Goal: Navigation & Orientation: Find specific page/section

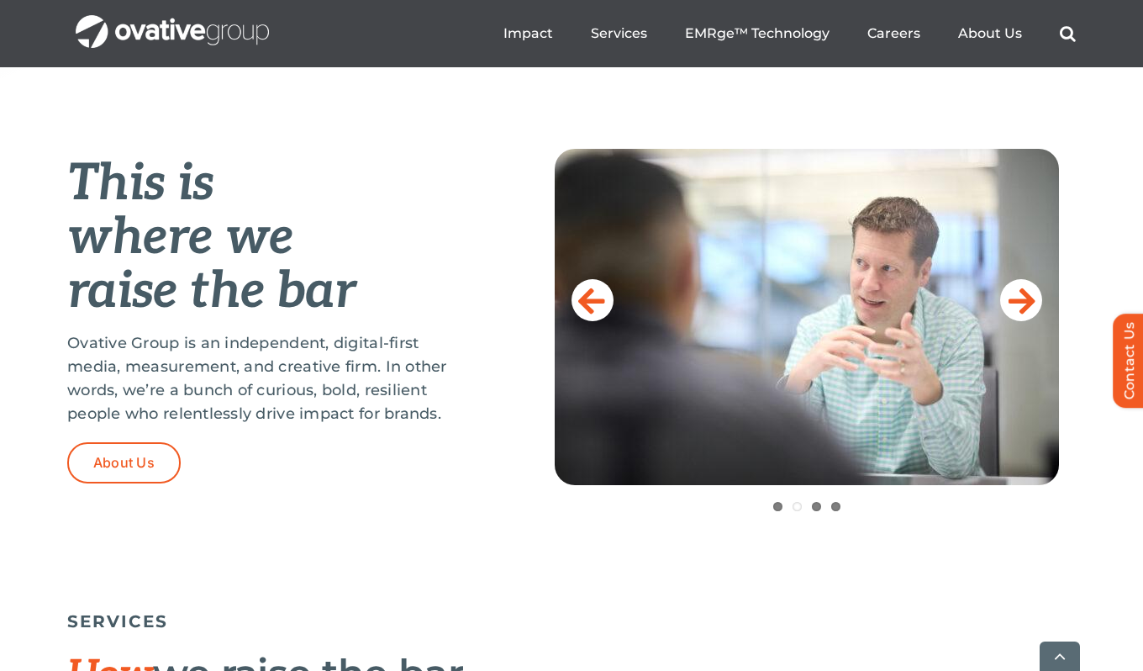
scroll to position [653, 0]
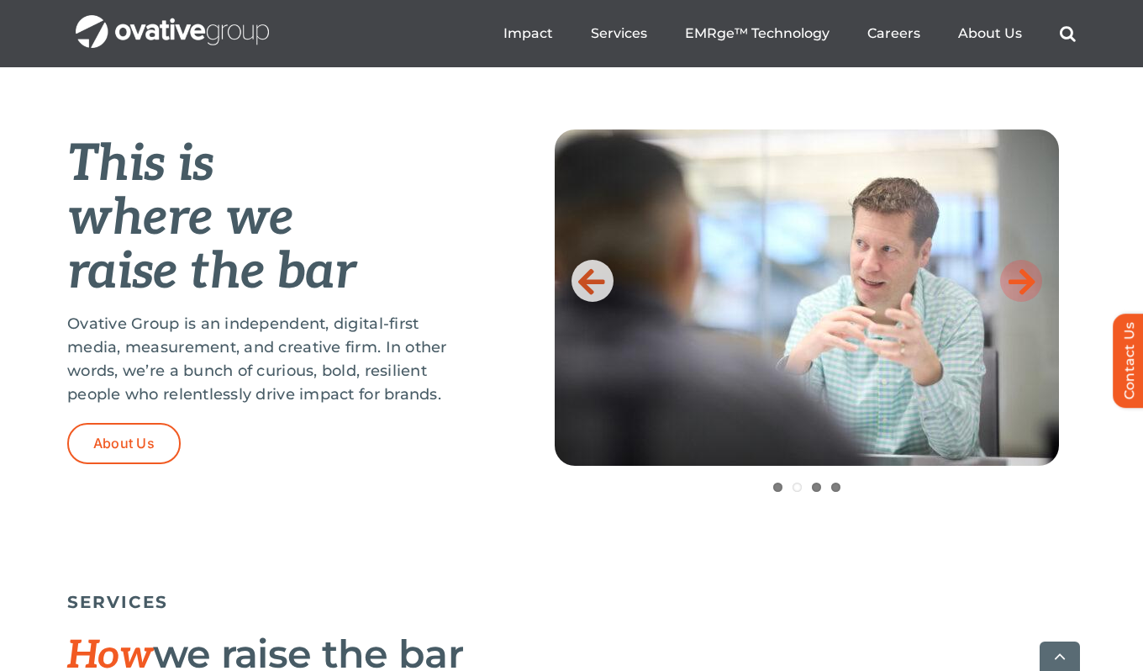
click at [1014, 274] on icon at bounding box center [1022, 281] width 27 height 34
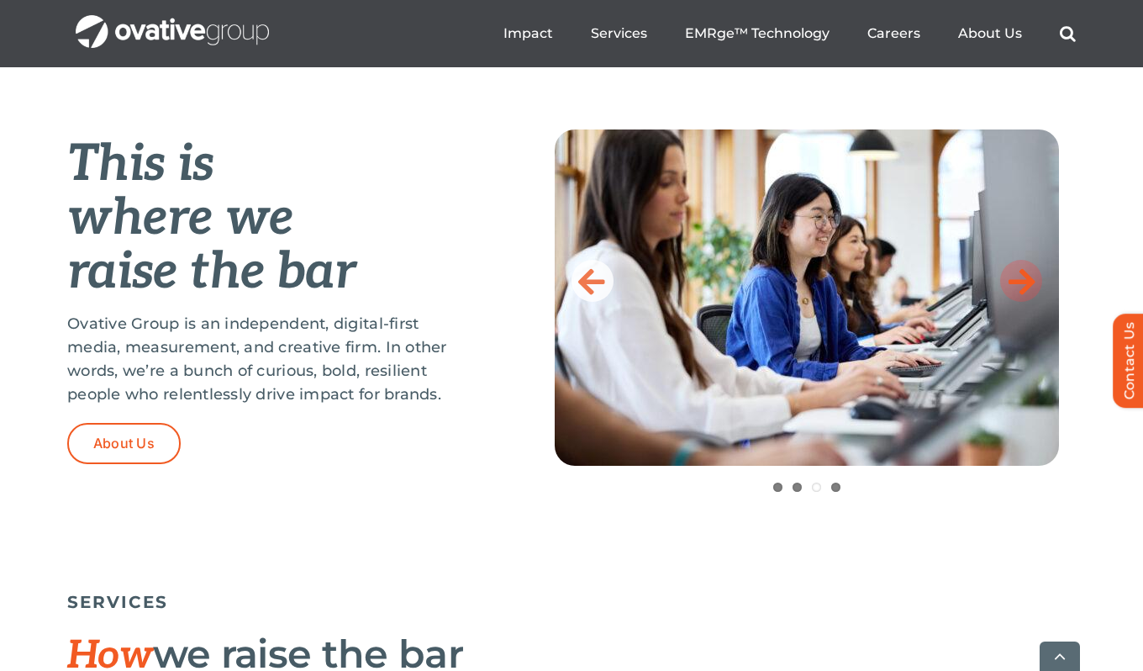
click at [1014, 274] on icon at bounding box center [1022, 281] width 27 height 34
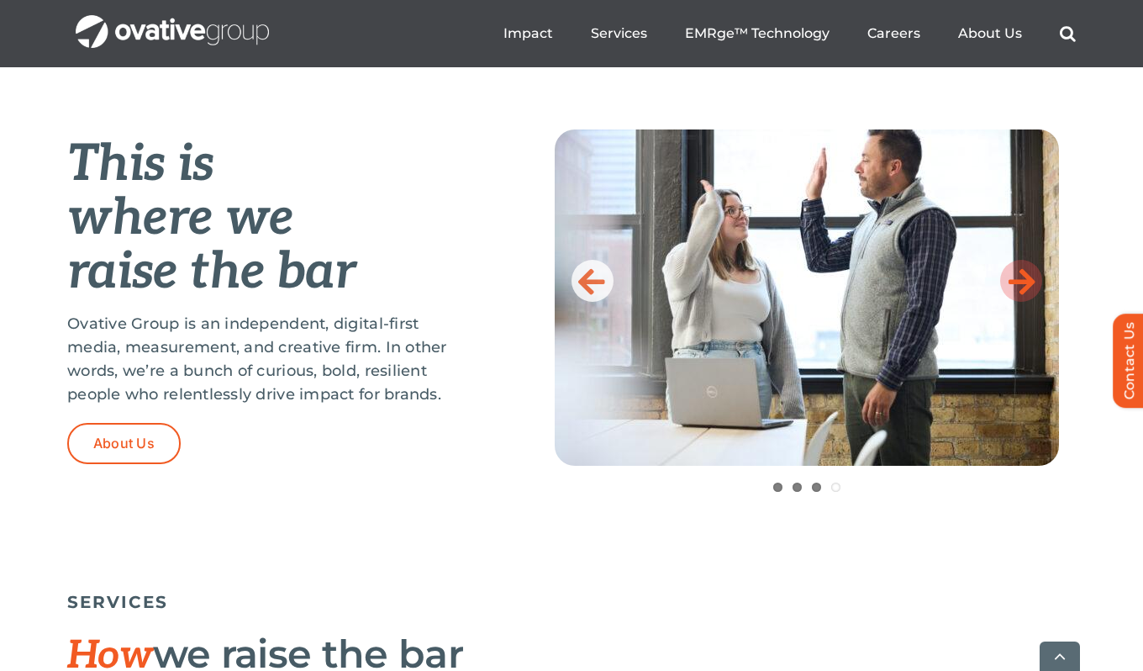
click at [1014, 274] on icon at bounding box center [1022, 281] width 27 height 34
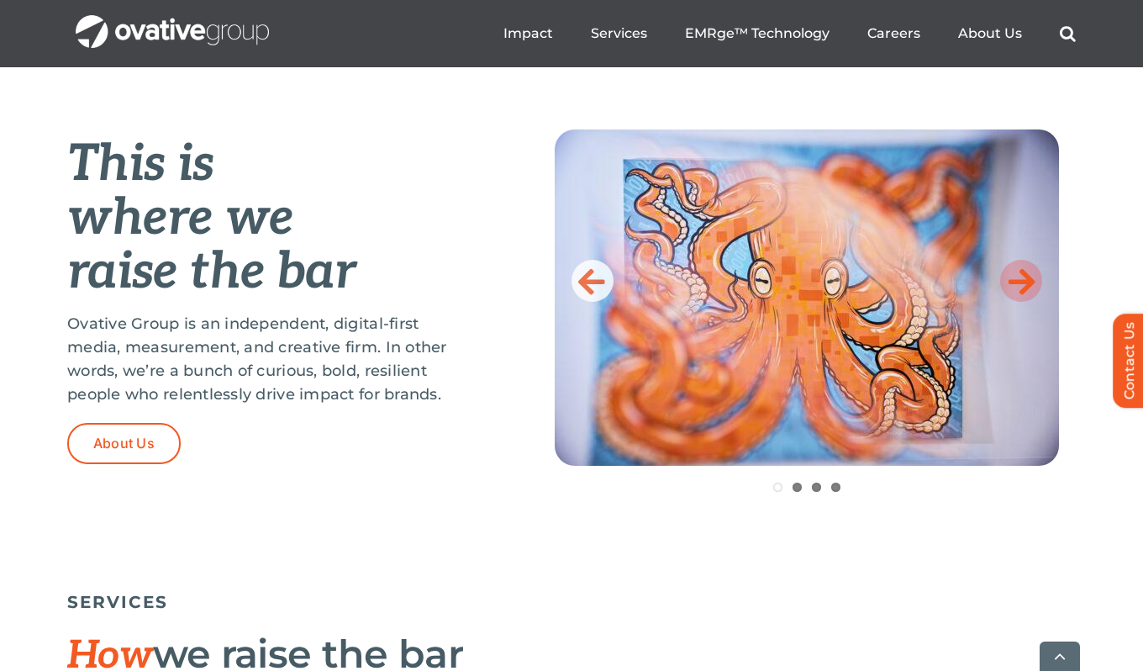
click at [1014, 274] on icon at bounding box center [1022, 281] width 27 height 34
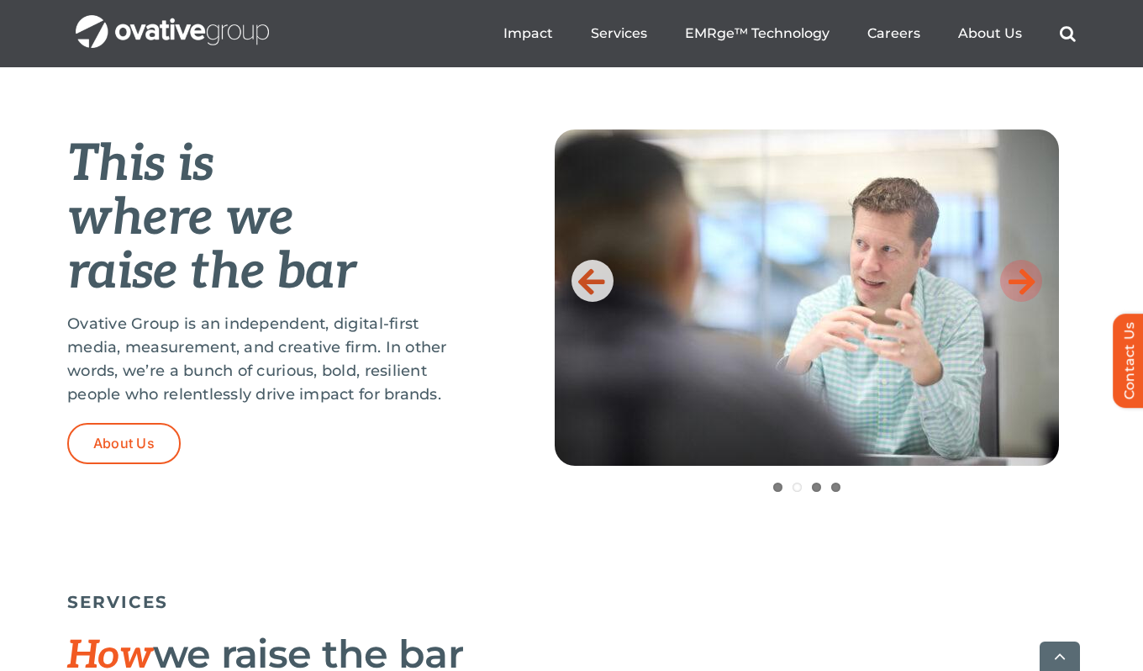
click at [1014, 274] on icon at bounding box center [1022, 281] width 27 height 34
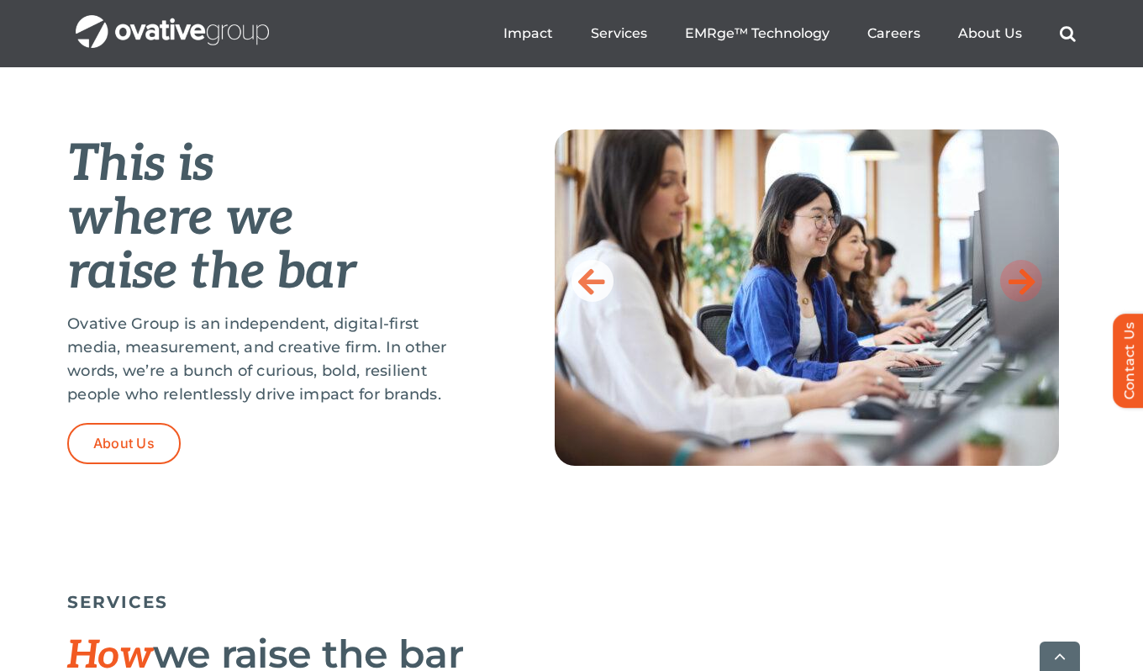
click at [1014, 274] on icon at bounding box center [1022, 281] width 27 height 34
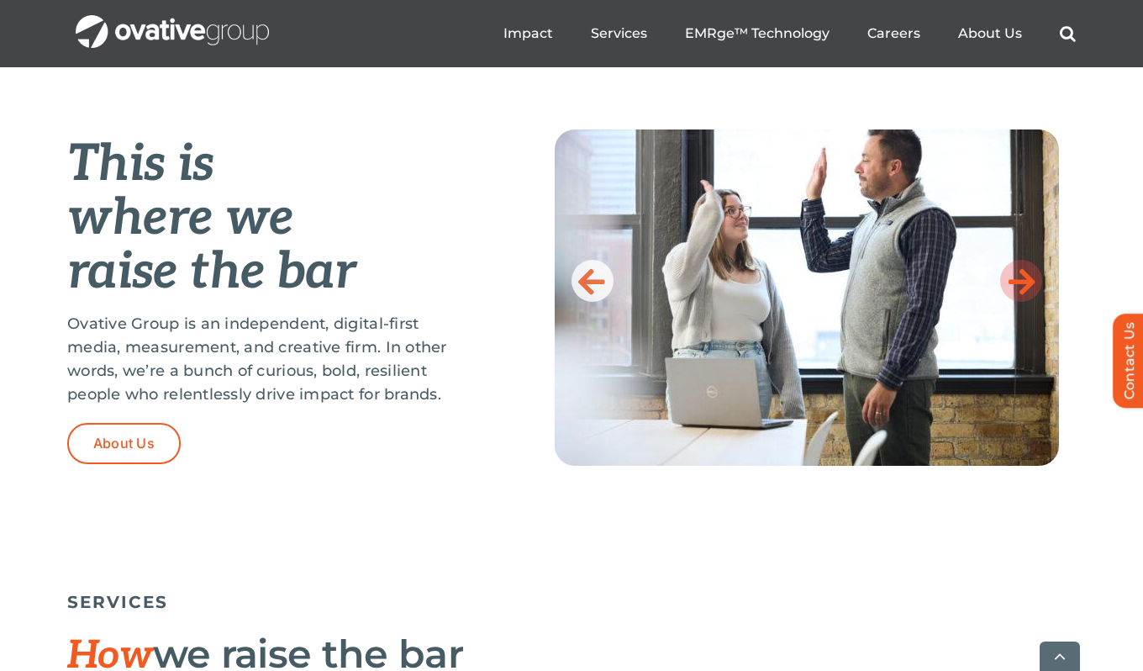
click at [1014, 274] on icon at bounding box center [1022, 281] width 27 height 34
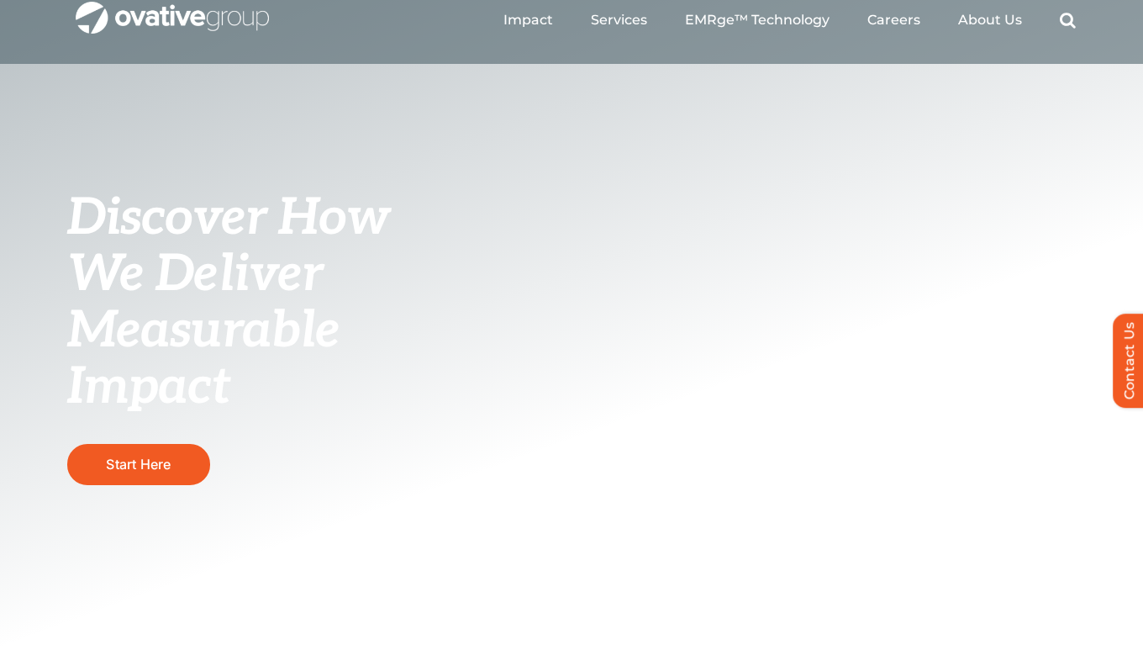
scroll to position [0, 0]
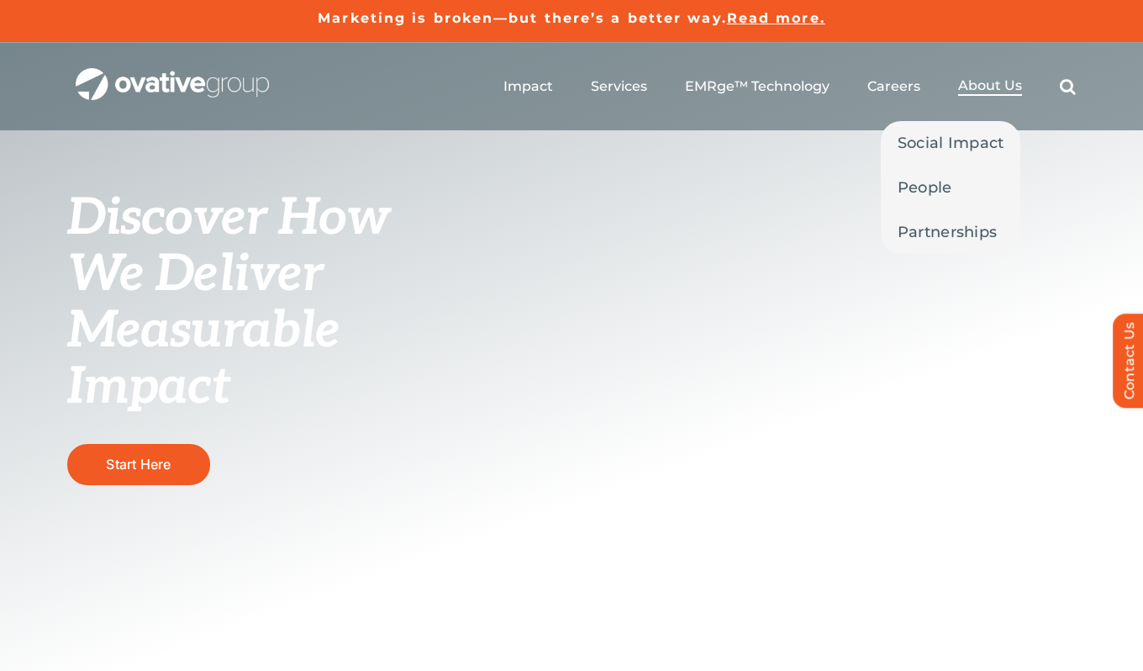
click at [990, 87] on span "About Us" at bounding box center [990, 85] width 64 height 17
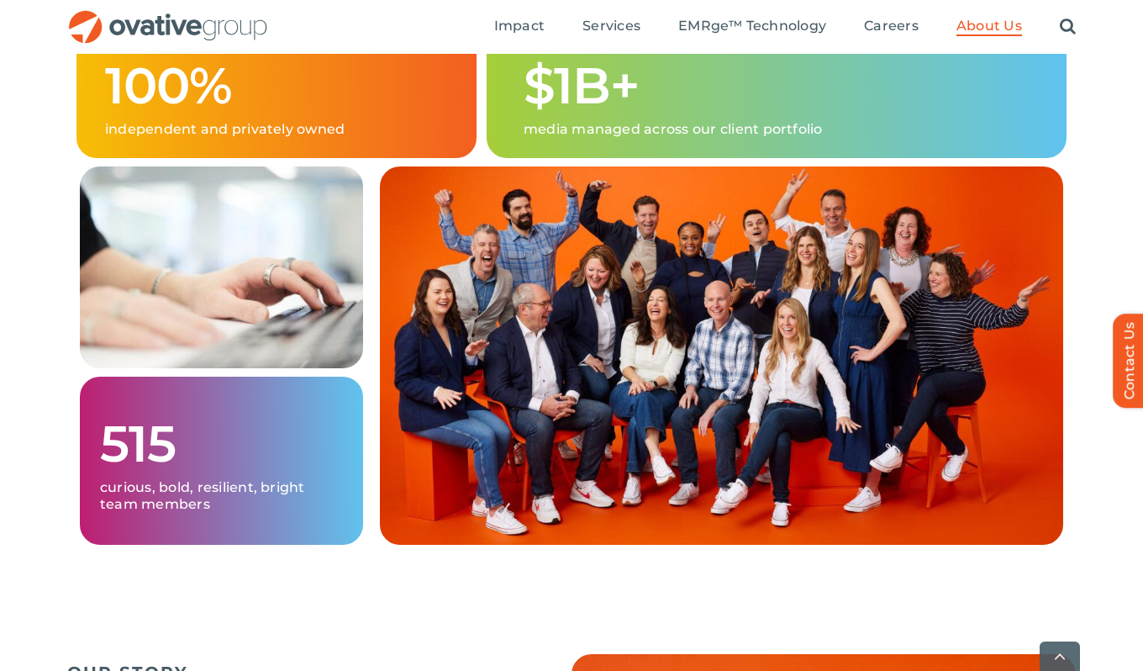
scroll to position [1165, 0]
